Goal: Task Accomplishment & Management: Manage account settings

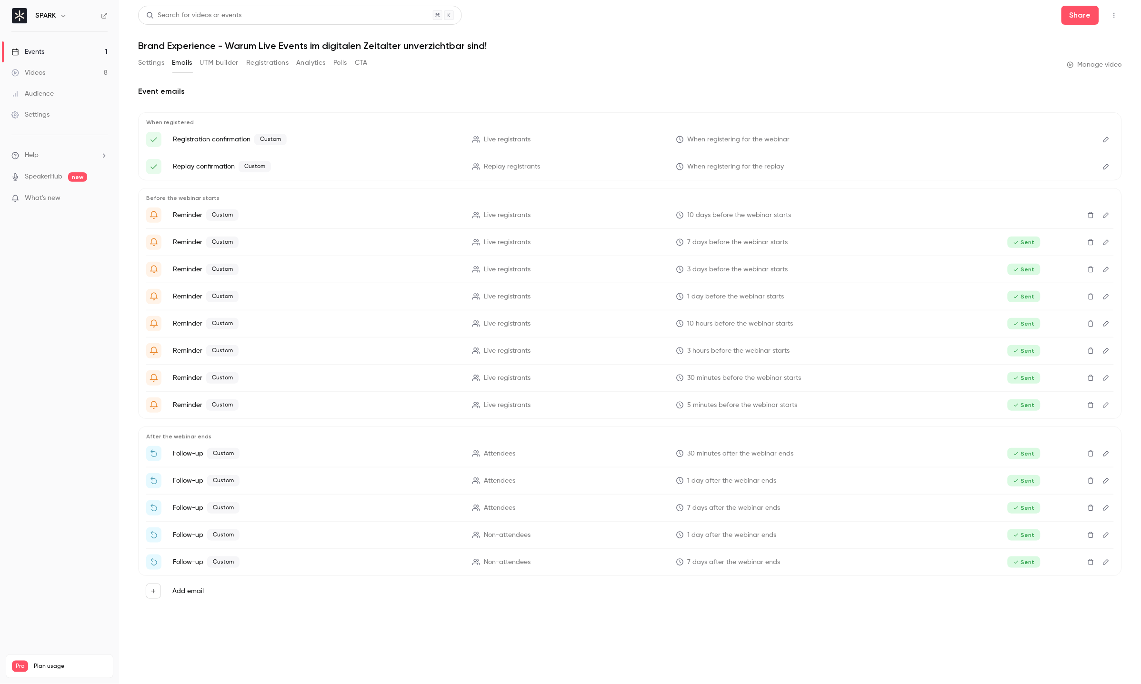
click at [69, 84] on link "Audience" at bounding box center [59, 93] width 119 height 21
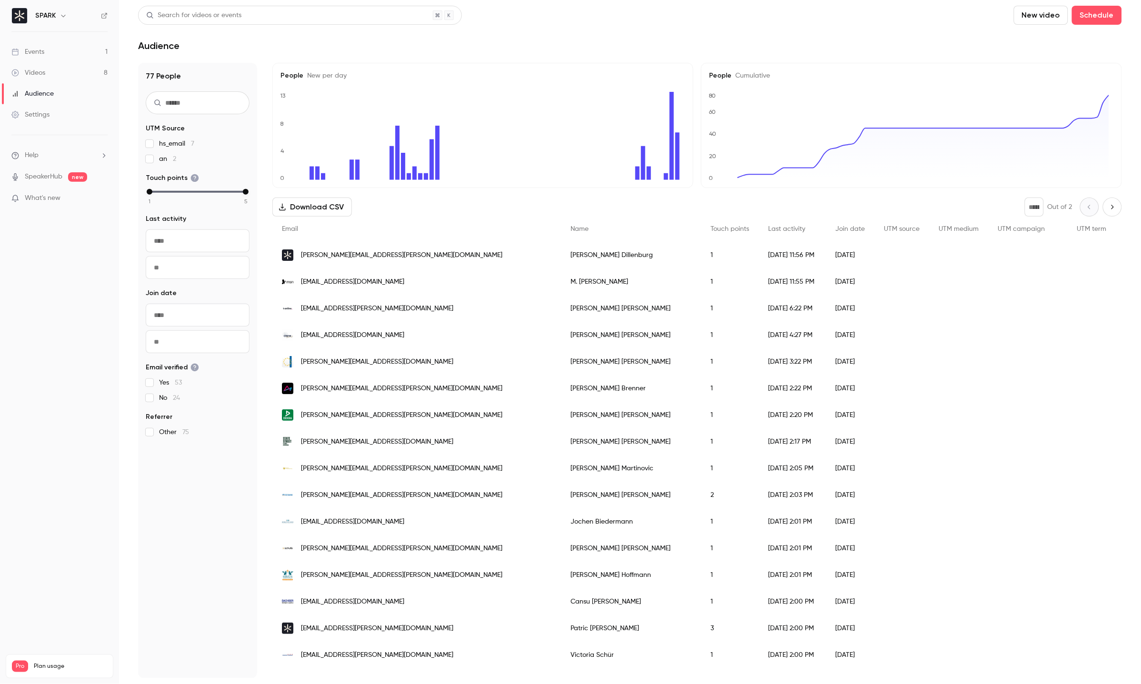
click at [80, 60] on link "Events 1" at bounding box center [59, 51] width 119 height 21
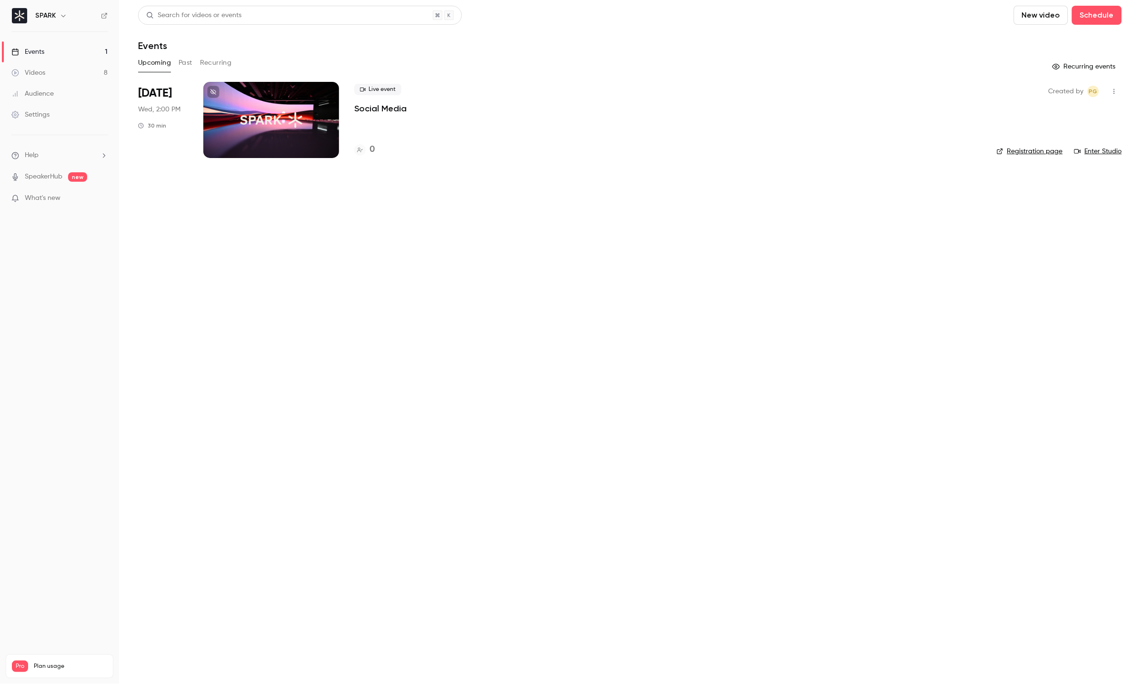
click at [71, 75] on link "Videos 8" at bounding box center [59, 72] width 119 height 21
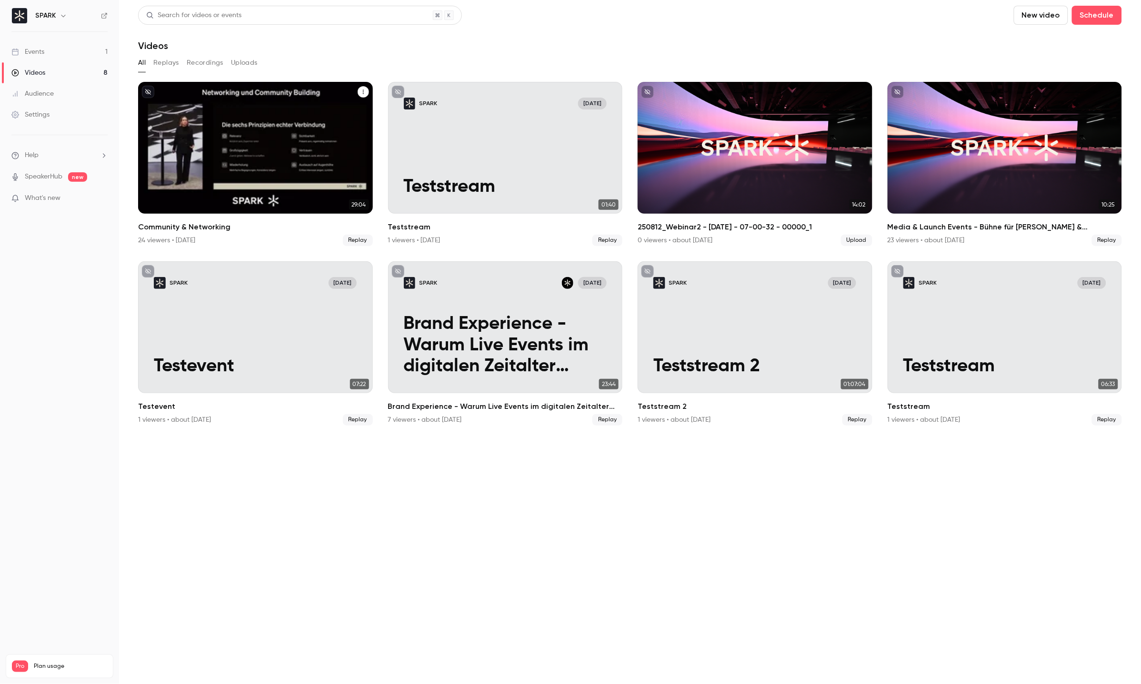
click at [225, 120] on div "Community & Networking" at bounding box center [255, 148] width 235 height 132
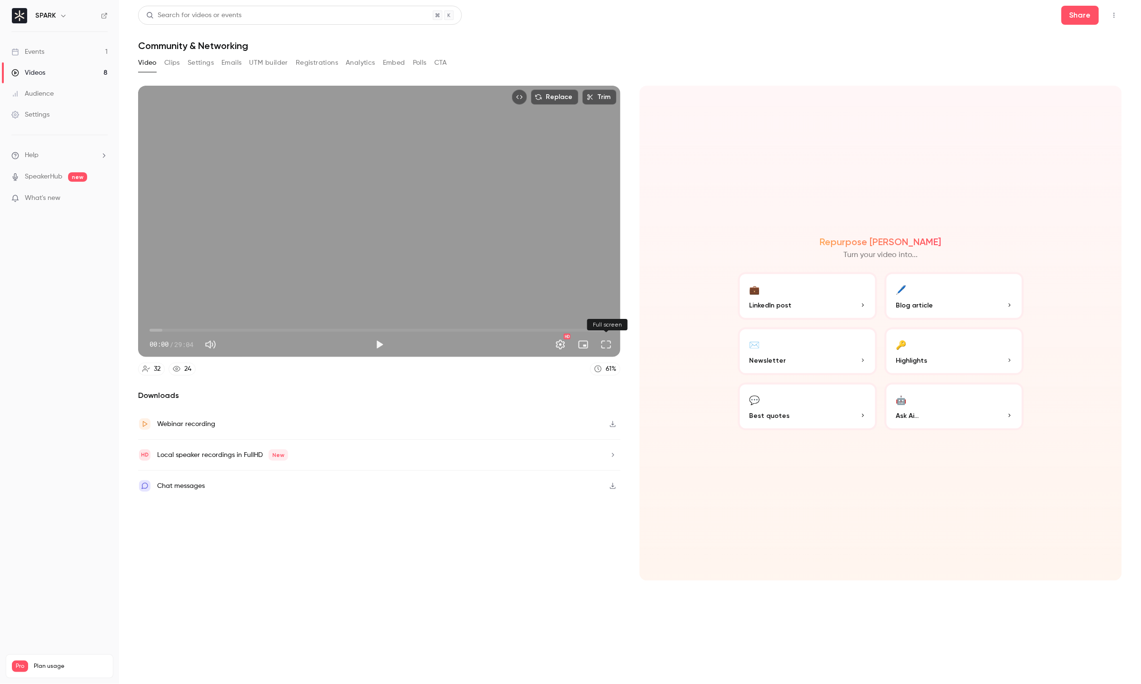
click at [608, 345] on button "Full screen" at bounding box center [606, 344] width 19 height 19
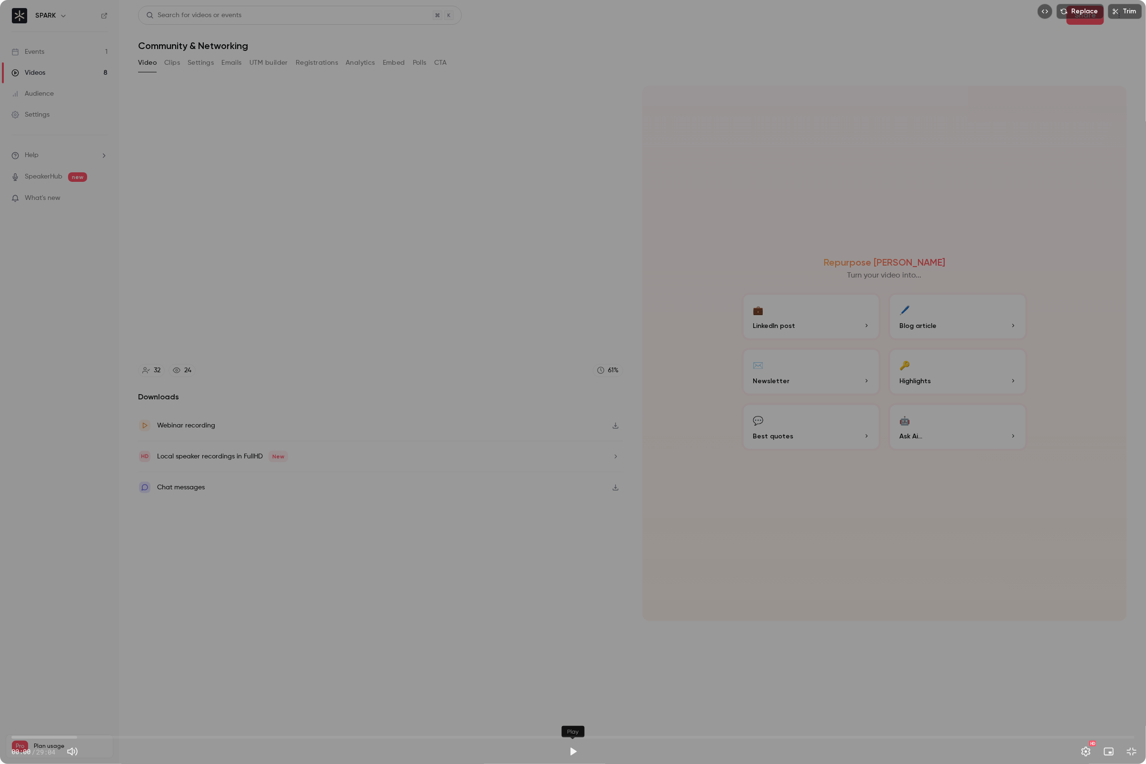
click at [569, 684] on button "Play" at bounding box center [573, 751] width 19 height 19
click at [82, 684] on span "01:49" at bounding box center [572, 737] width 1123 height 15
click at [201, 684] on span "01:50" at bounding box center [572, 737] width 1123 height 15
click at [430, 684] on span "04:55" at bounding box center [572, 737] width 1123 height 15
type input "*****"
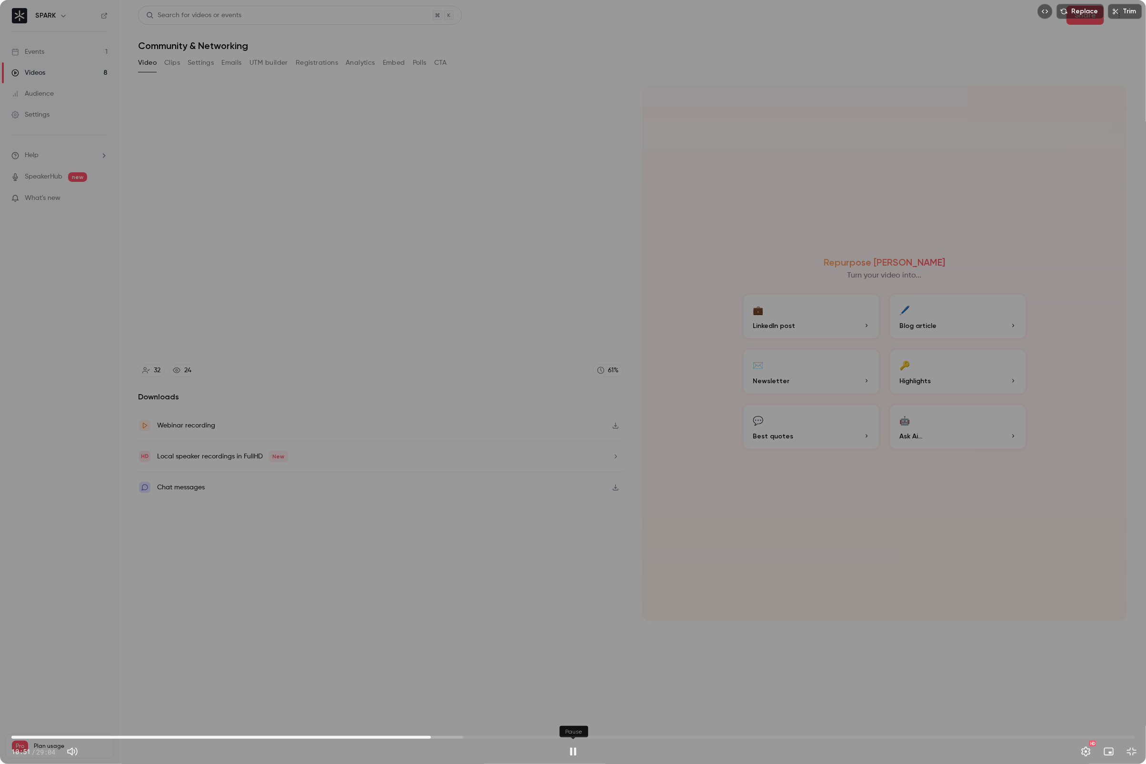
click at [576, 684] on button "Pause" at bounding box center [573, 751] width 19 height 19
click at [77, 684] on button "Mute" at bounding box center [72, 751] width 19 height 19
type input "*"
click at [572, 684] on button "Play" at bounding box center [573, 751] width 19 height 19
click at [572, 684] on button "Pause" at bounding box center [573, 751] width 19 height 19
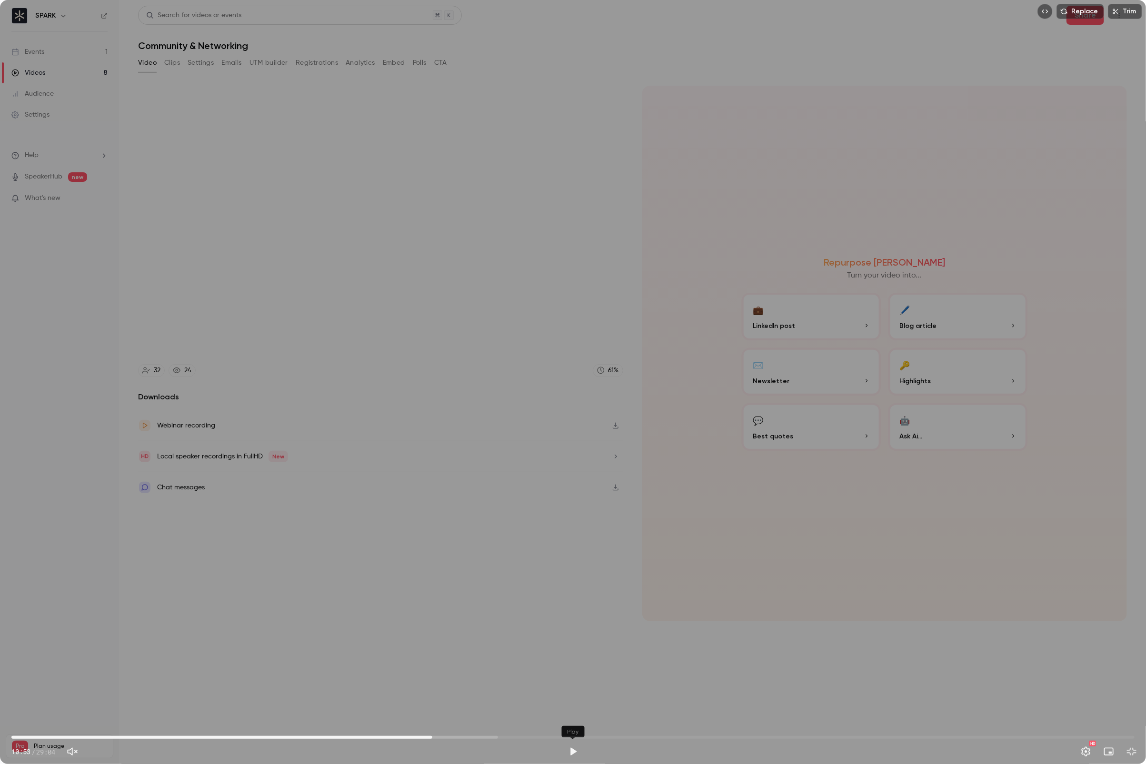
click at [571, 684] on button "Play" at bounding box center [573, 751] width 19 height 19
click at [571, 684] on button "Pause" at bounding box center [573, 751] width 19 height 19
click at [571, 684] on button "Play" at bounding box center [573, 751] width 19 height 19
click at [571, 684] on button "Pause" at bounding box center [573, 751] width 19 height 19
click at [571, 684] on button "Play" at bounding box center [573, 751] width 19 height 19
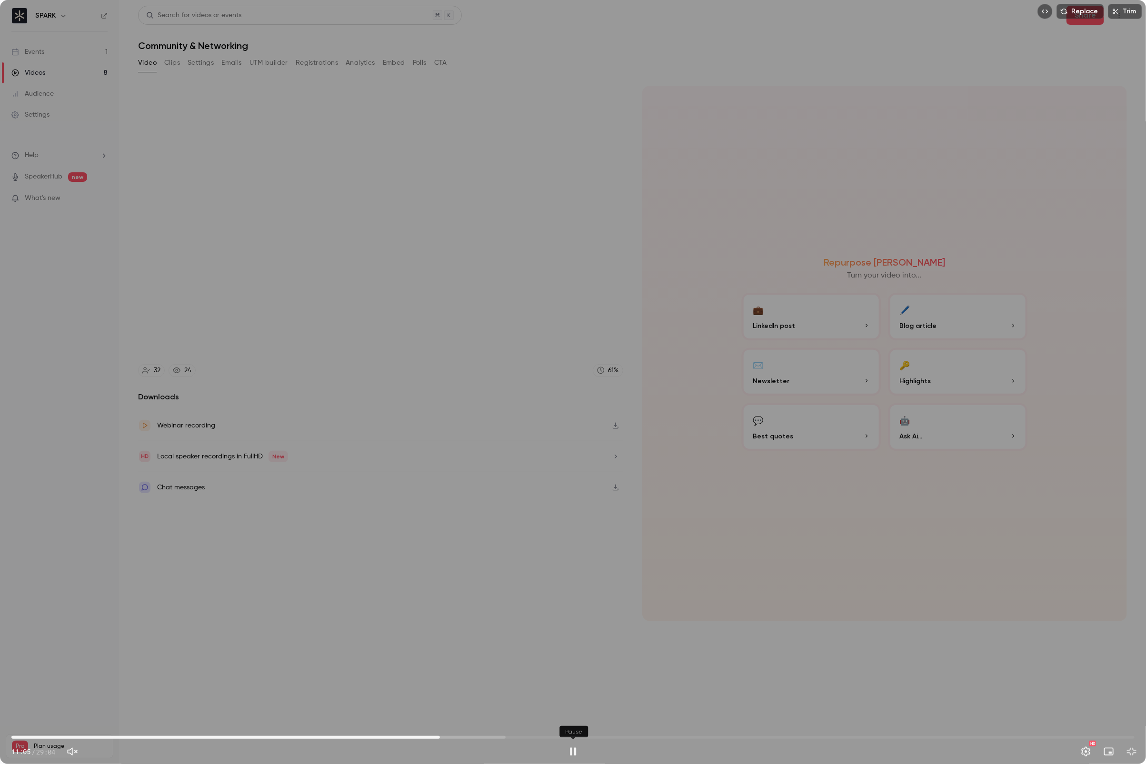
click at [571, 684] on button "Pause" at bounding box center [573, 751] width 19 height 19
click at [571, 684] on button "Play" at bounding box center [573, 751] width 19 height 19
click at [571, 684] on button "Pause" at bounding box center [573, 751] width 19 height 19
click at [680, 684] on span "11:06" at bounding box center [572, 737] width 1123 height 15
click at [585, 684] on div "HD" at bounding box center [862, 751] width 559 height 15
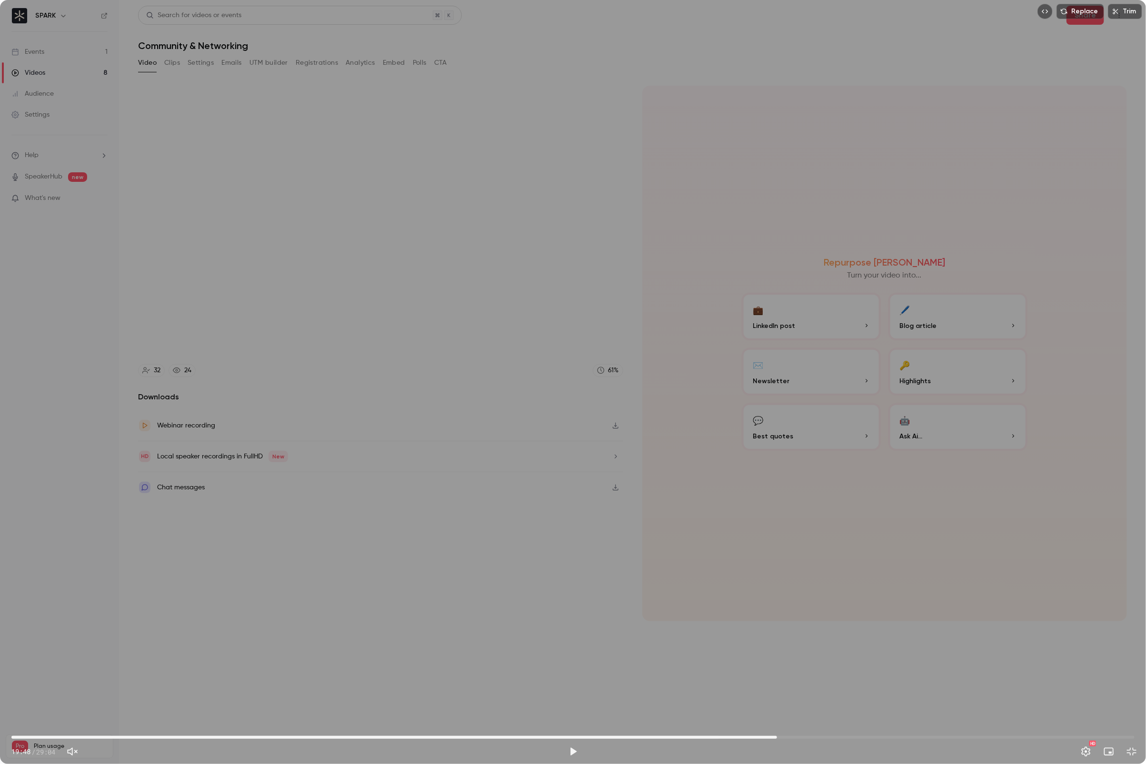
click at [777, 684] on span "19:48" at bounding box center [572, 737] width 1123 height 15
click at [572, 684] on button "Play" at bounding box center [573, 751] width 19 height 19
click at [879, 684] on span "19:49" at bounding box center [572, 737] width 1123 height 15
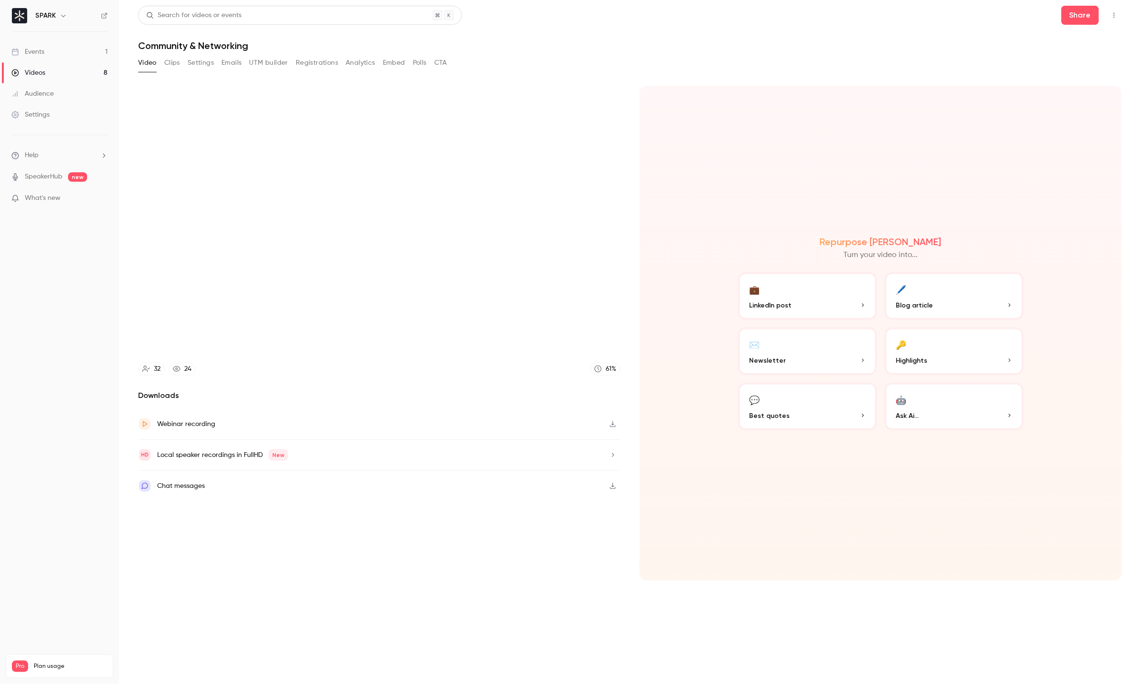
type input "******"
click at [308, 61] on button "Registrations" at bounding box center [317, 62] width 42 height 15
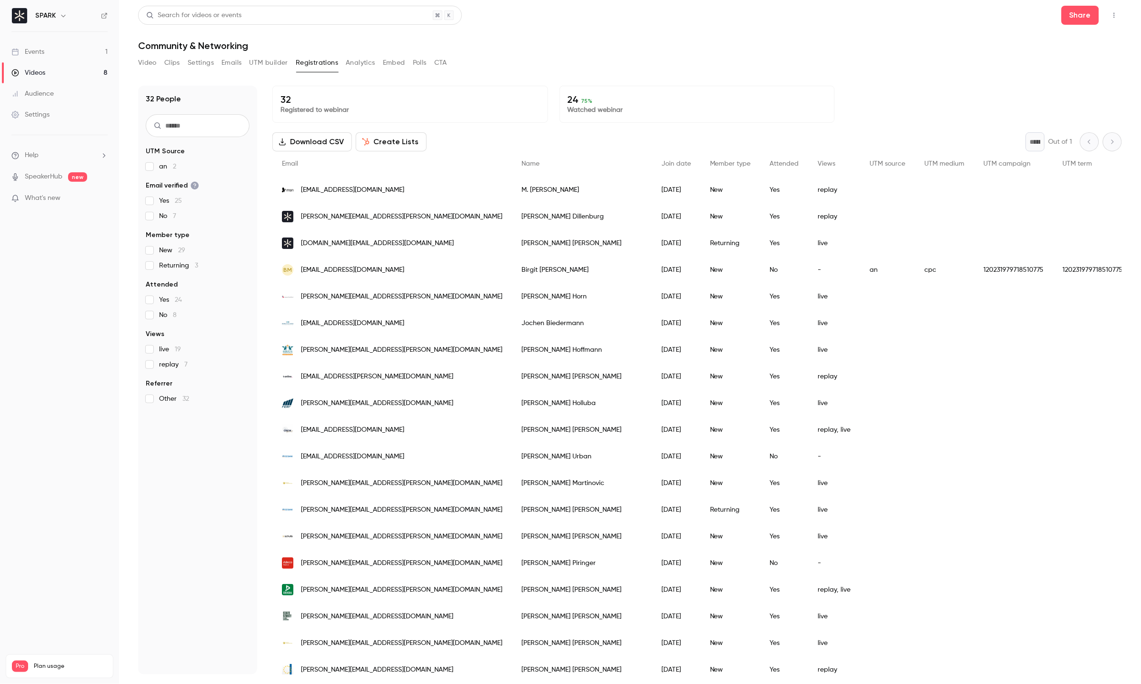
click at [270, 60] on button "UTM builder" at bounding box center [269, 62] width 39 height 15
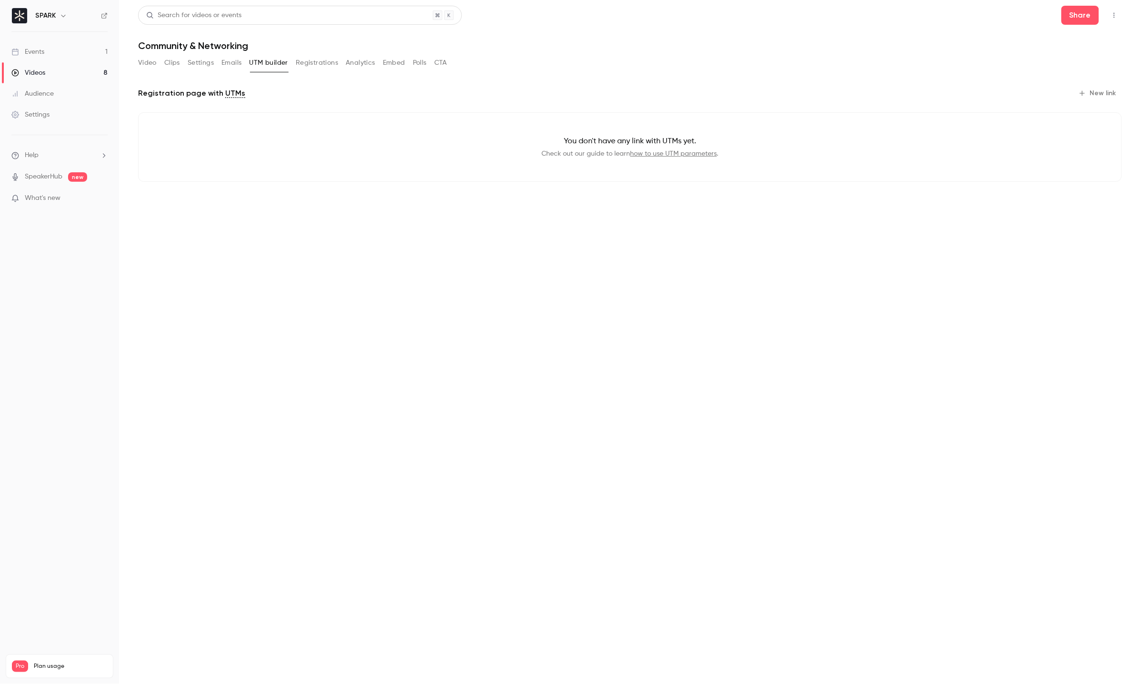
click at [221, 61] on div "Video Clips Settings Emails UTM builder Registrations Analytics Embed Polls CTA" at bounding box center [292, 62] width 309 height 15
click at [235, 63] on button "Emails" at bounding box center [231, 62] width 20 height 15
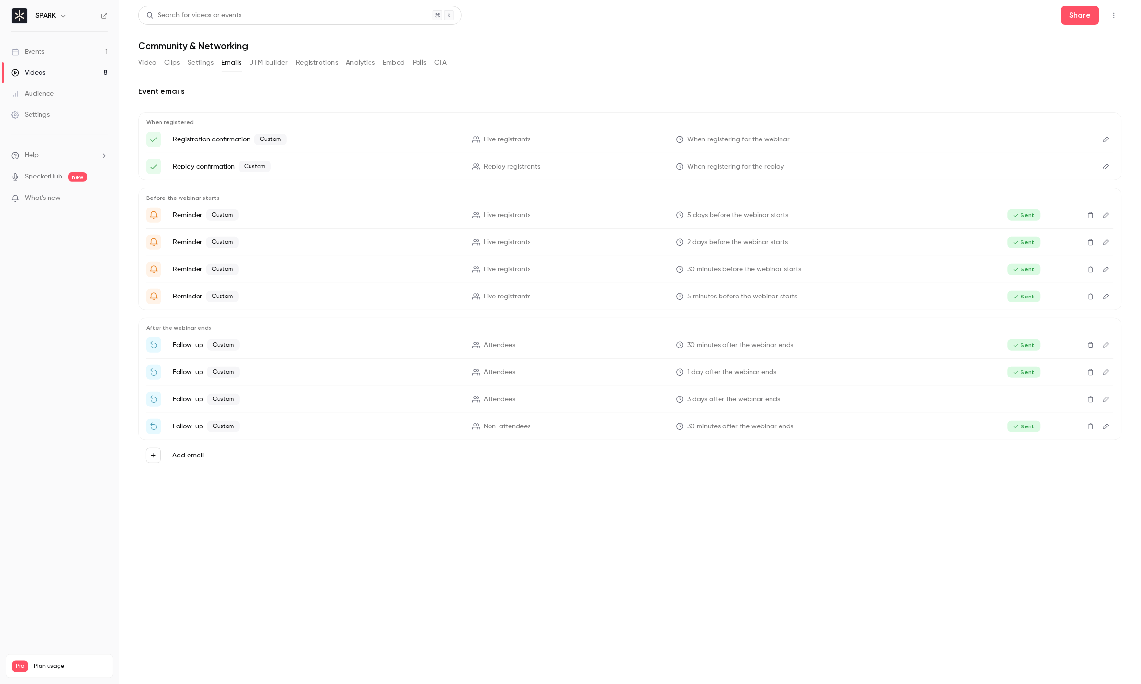
click at [194, 68] on button "Settings" at bounding box center [201, 62] width 26 height 15
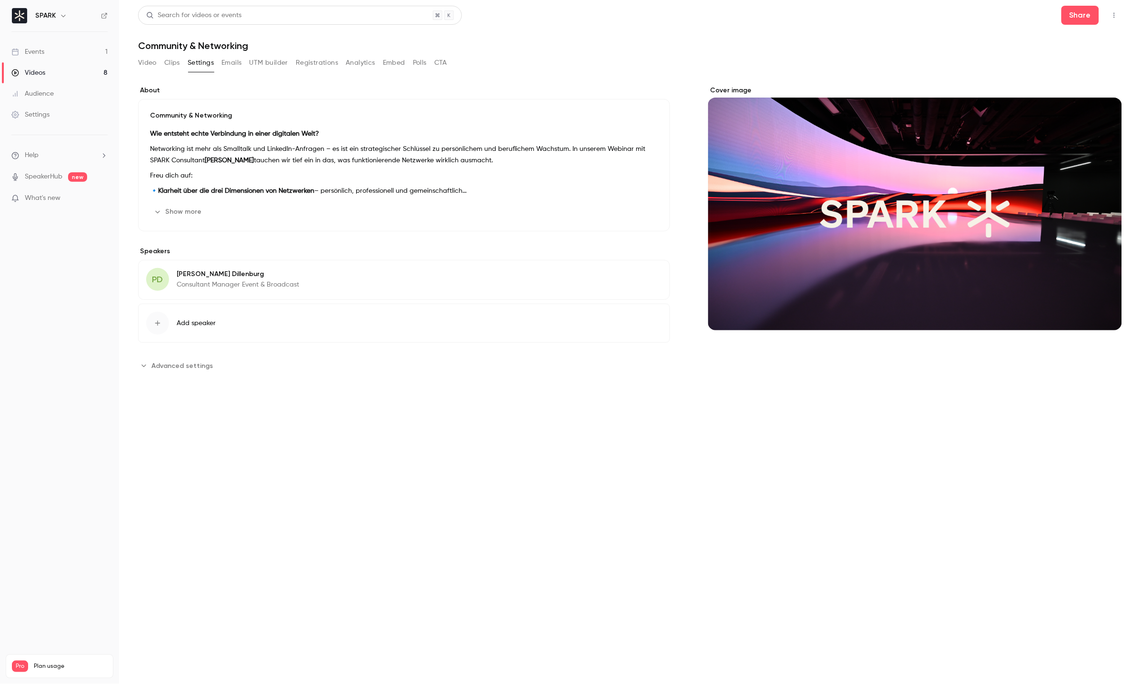
click at [169, 65] on button "Clips" at bounding box center [172, 62] width 16 height 15
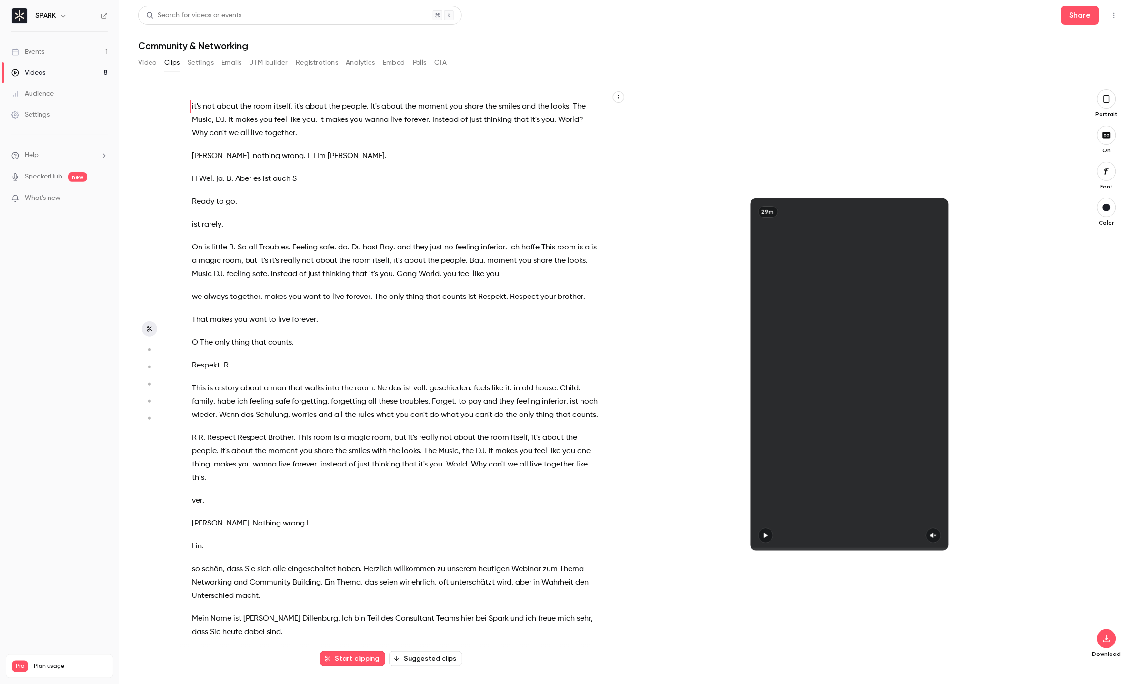
click at [313, 66] on button "Registrations" at bounding box center [317, 62] width 42 height 15
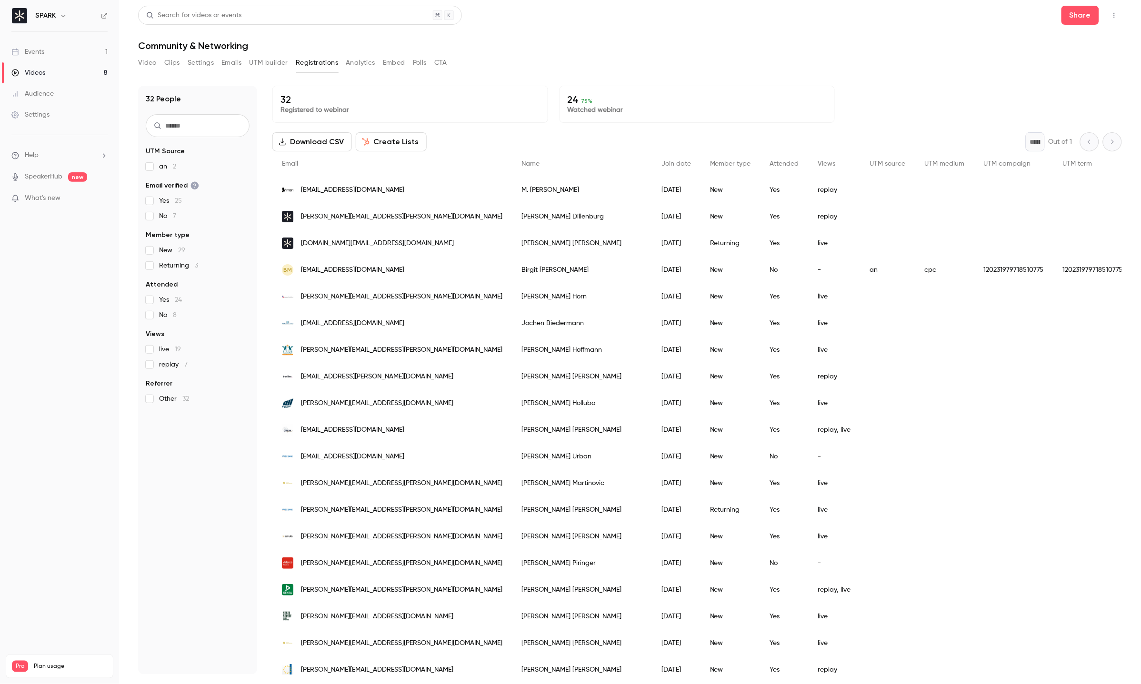
click at [359, 65] on button "Analytics" at bounding box center [361, 62] width 30 height 15
